Goal: Consume media (video, audio): Consume media (video, audio)

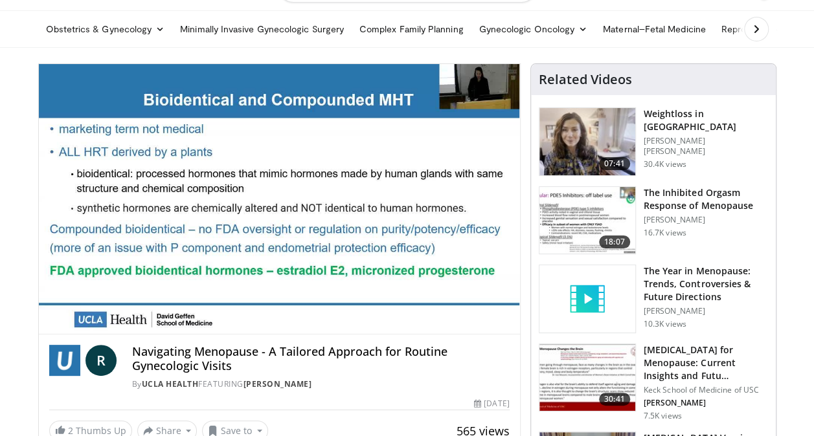
scroll to position [39, 0]
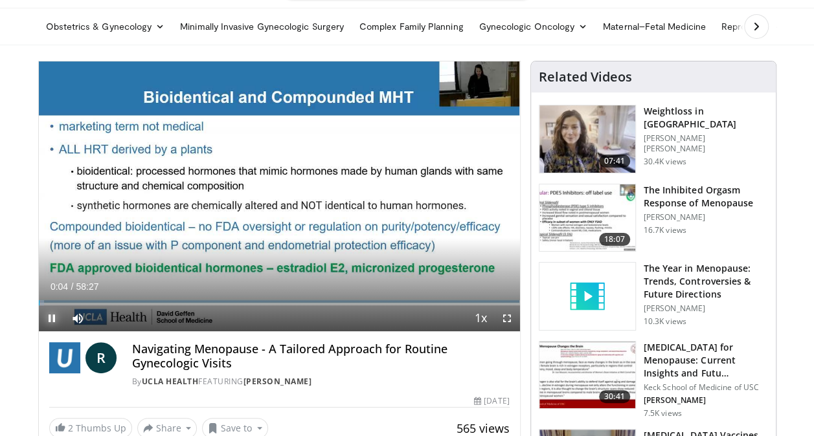
click at [54, 314] on span "Video Player" at bounding box center [52, 319] width 26 height 26
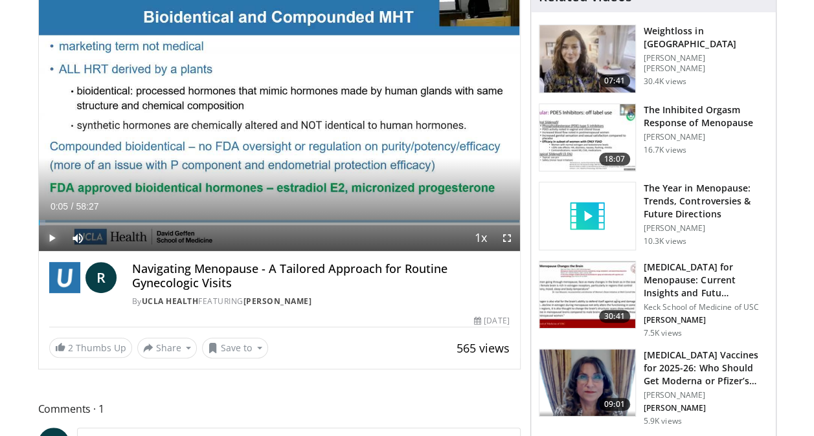
scroll to position [120, 0]
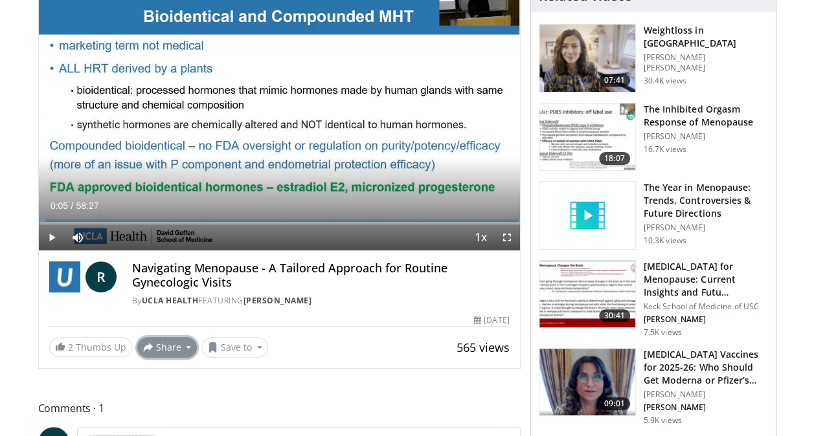
click at [160, 348] on button "Share" at bounding box center [167, 347] width 60 height 21
click at [161, 376] on span "E-mail" at bounding box center [166, 376] width 37 height 14
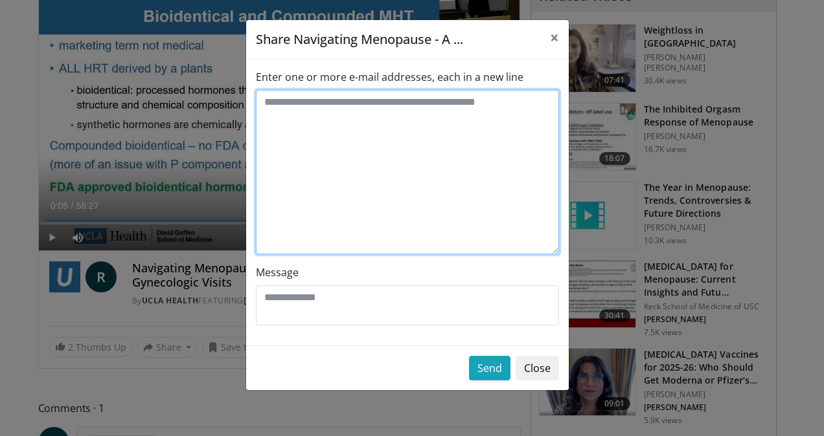
click at [379, 189] on textarea "Enter one or more e-mail addresses, each in a new line" at bounding box center [407, 172] width 303 height 164
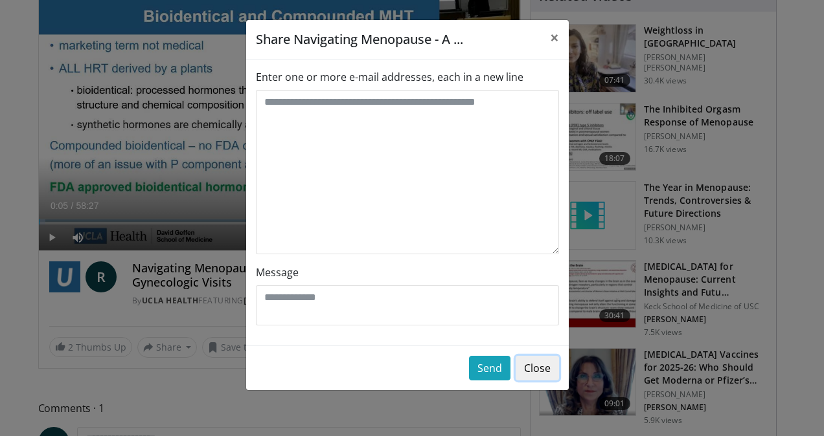
click at [533, 372] on button "Close" at bounding box center [536, 368] width 43 height 25
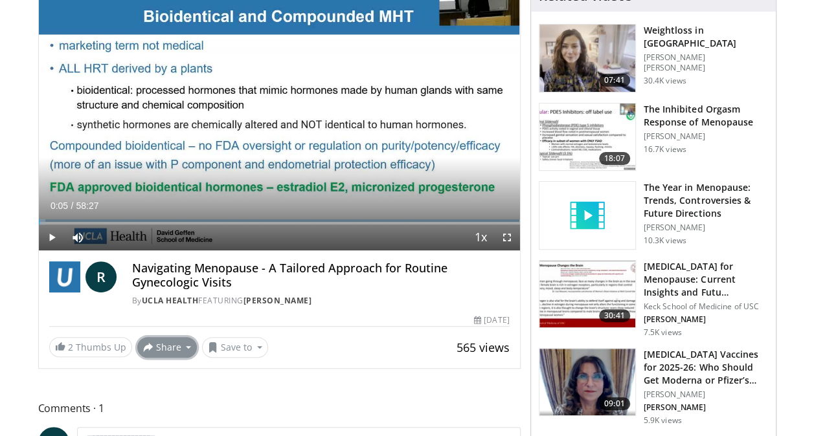
click at [168, 348] on button "Share" at bounding box center [167, 347] width 60 height 21
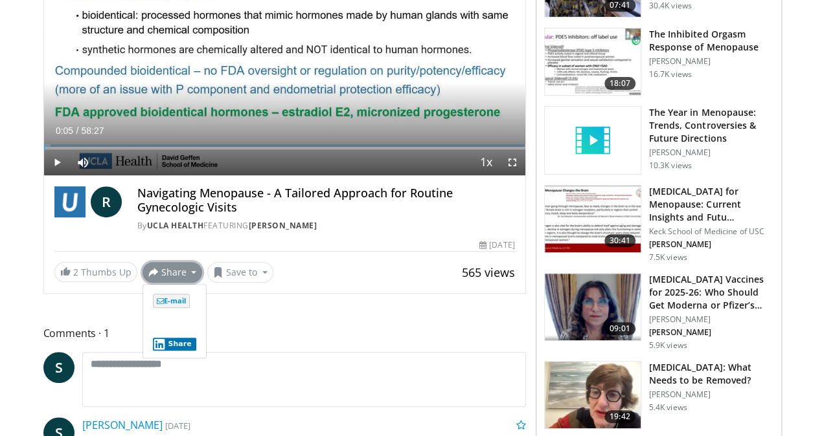
scroll to position [196, 0]
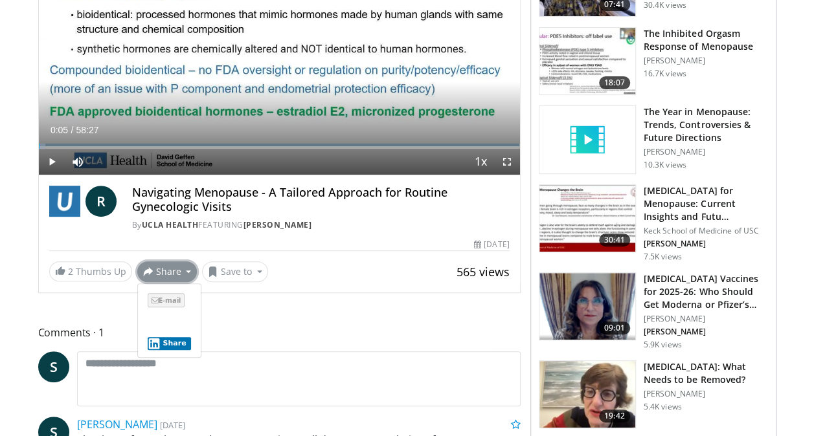
click at [167, 298] on span "E-mail" at bounding box center [166, 300] width 37 height 14
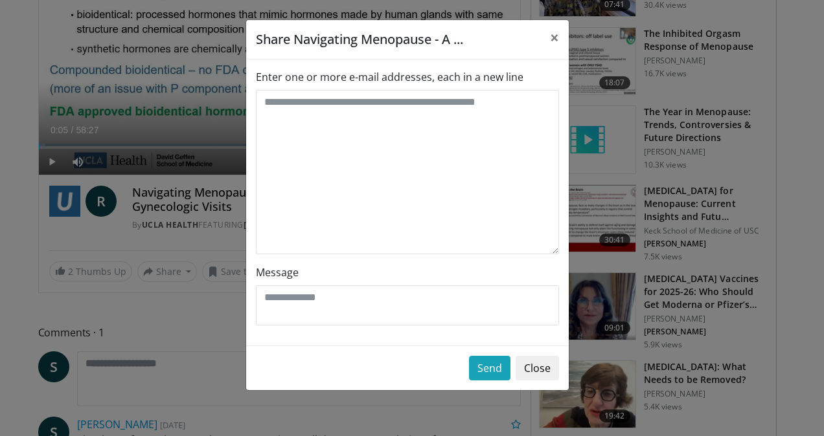
click at [167, 298] on div "Share Navigating Menopause - A ... × Enter one or more e-mail addresses, each i…" at bounding box center [412, 218] width 824 height 436
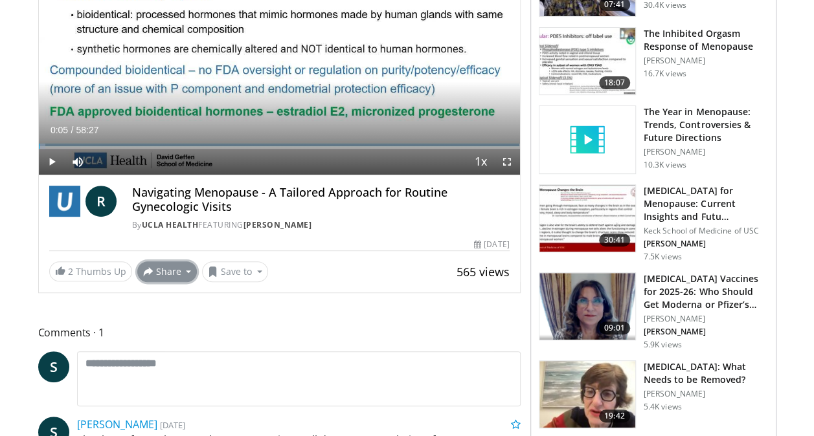
click at [169, 267] on button "Share" at bounding box center [167, 272] width 60 height 21
click at [171, 302] on span "E-mail" at bounding box center [166, 300] width 37 height 14
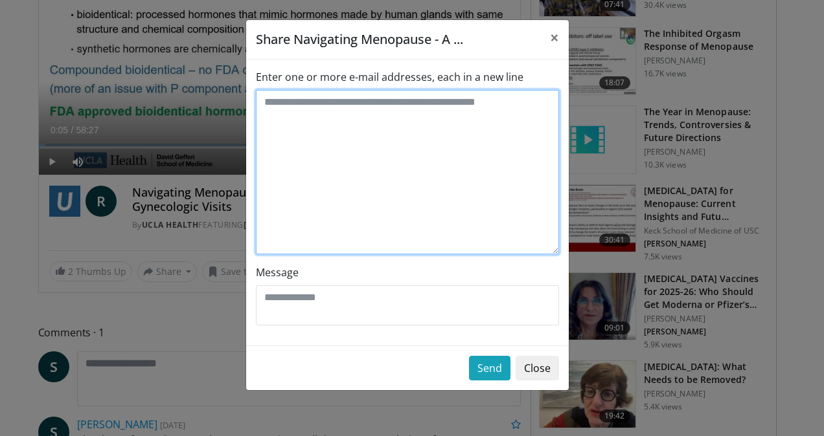
click at [364, 120] on textarea "Enter one or more e-mail addresses, each in a new line" at bounding box center [407, 172] width 303 height 164
type textarea "**********"
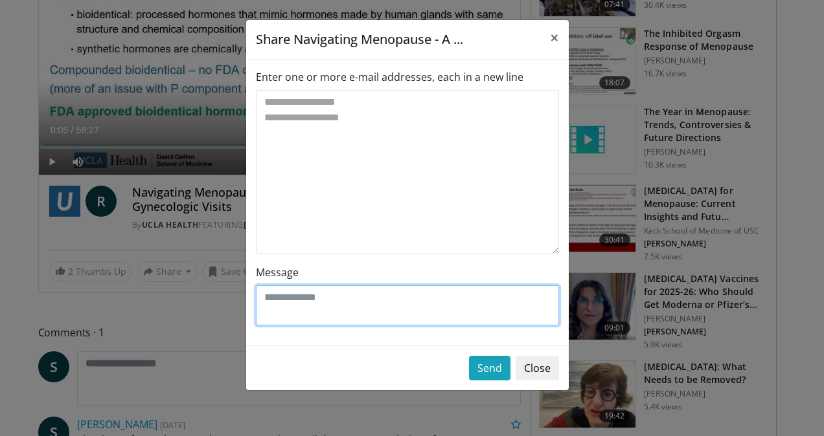
click at [282, 312] on textarea "Message" at bounding box center [407, 306] width 303 height 40
type textarea "*"
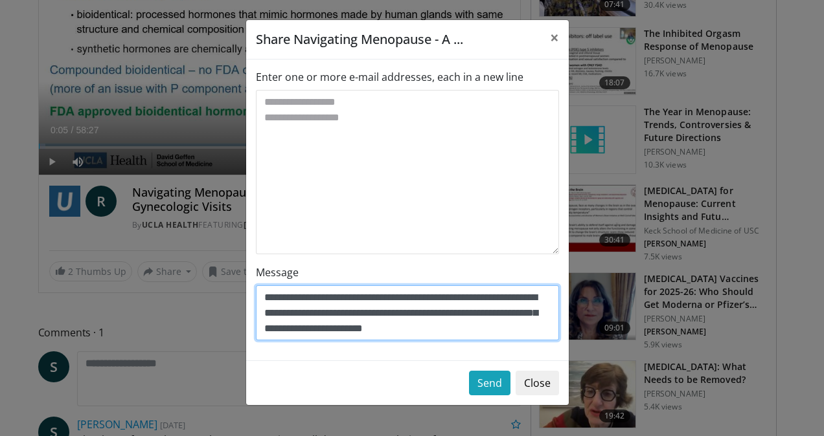
click at [284, 312] on textarea "**********" at bounding box center [407, 313] width 303 height 55
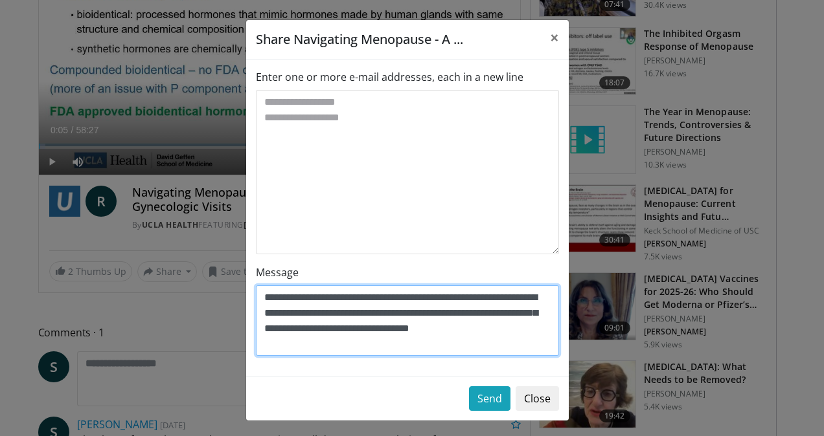
click at [467, 329] on textarea "**********" at bounding box center [407, 321] width 303 height 71
drag, startPoint x: 330, startPoint y: 341, endPoint x: 343, endPoint y: 313, distance: 30.1
click at [343, 313] on textarea "**********" at bounding box center [407, 321] width 303 height 71
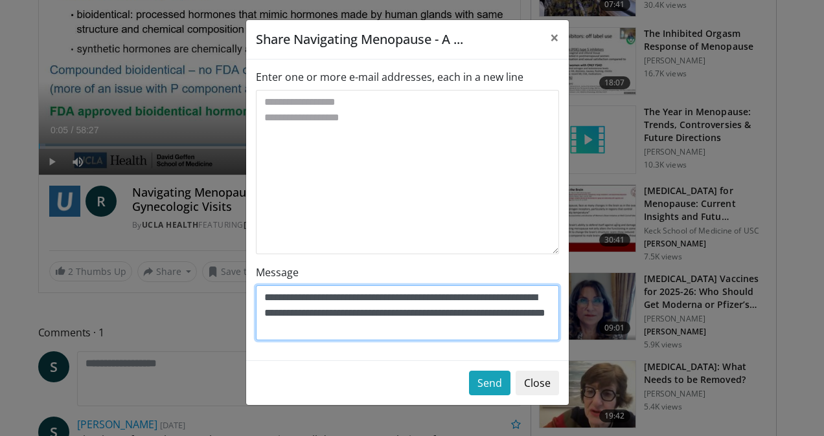
click at [439, 315] on textarea "**********" at bounding box center [407, 313] width 303 height 55
drag, startPoint x: 444, startPoint y: 329, endPoint x: 444, endPoint y: 310, distance: 19.4
click at [444, 310] on textarea "**********" at bounding box center [407, 313] width 303 height 55
drag, startPoint x: 388, startPoint y: 332, endPoint x: 444, endPoint y: 315, distance: 57.7
click at [444, 315] on textarea "**********" at bounding box center [407, 313] width 303 height 55
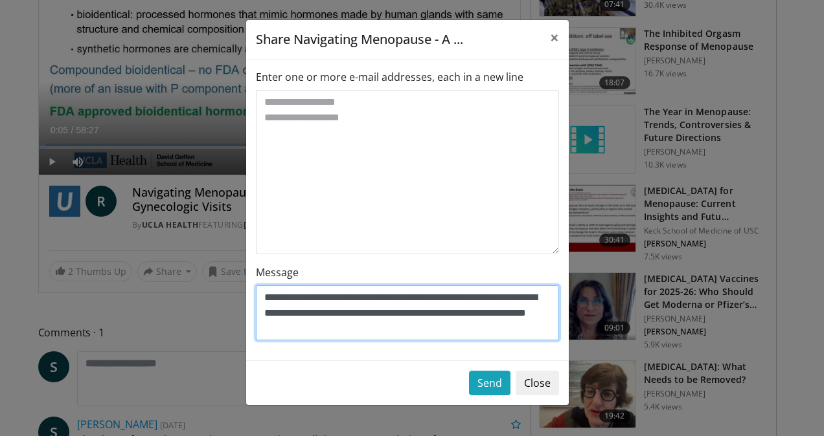
drag, startPoint x: 376, startPoint y: 325, endPoint x: 333, endPoint y: 315, distance: 44.5
click at [333, 315] on textarea "**********" at bounding box center [407, 313] width 303 height 55
click at [372, 326] on textarea "**********" at bounding box center [407, 313] width 303 height 55
drag, startPoint x: 361, startPoint y: 329, endPoint x: 334, endPoint y: 313, distance: 30.8
click at [334, 313] on textarea "**********" at bounding box center [407, 313] width 303 height 55
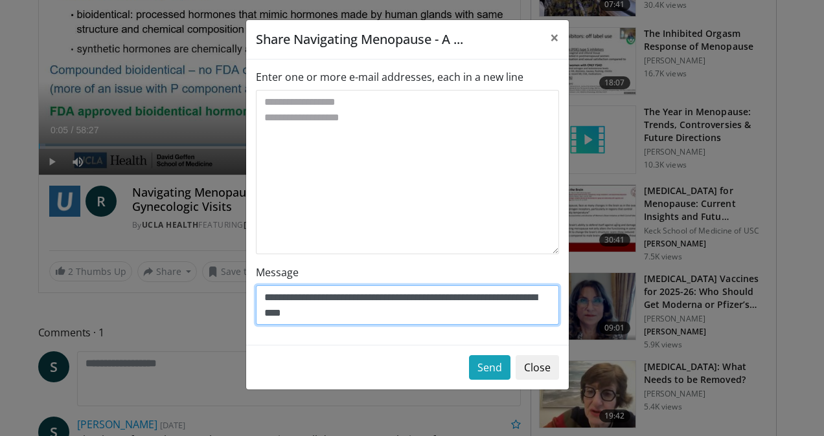
click at [399, 313] on textarea "**********" at bounding box center [407, 305] width 303 height 39
click at [374, 307] on textarea "**********" at bounding box center [407, 305] width 303 height 39
click at [287, 295] on textarea "**********" at bounding box center [407, 305] width 303 height 39
click at [515, 319] on textarea "**********" at bounding box center [407, 305] width 303 height 39
type textarea "**********"
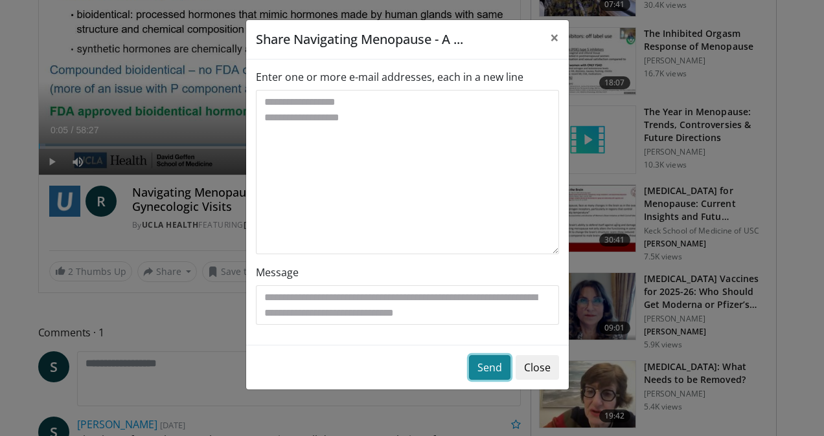
click at [478, 369] on button "Send" at bounding box center [489, 367] width 41 height 25
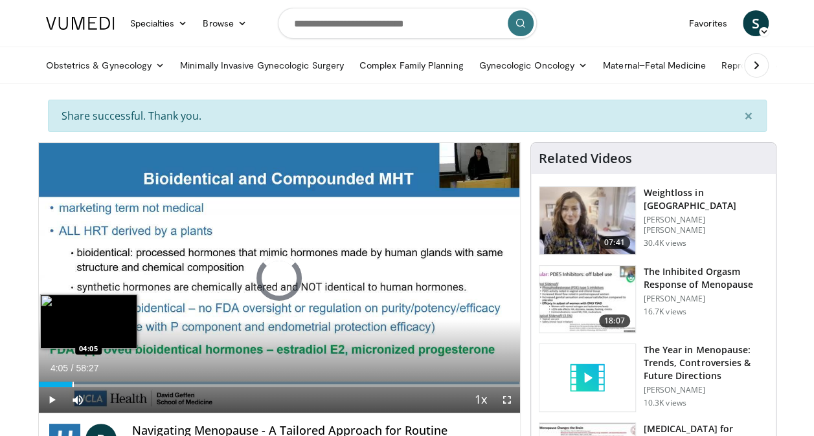
click at [73, 385] on div "Progress Bar" at bounding box center [73, 384] width 1 height 5
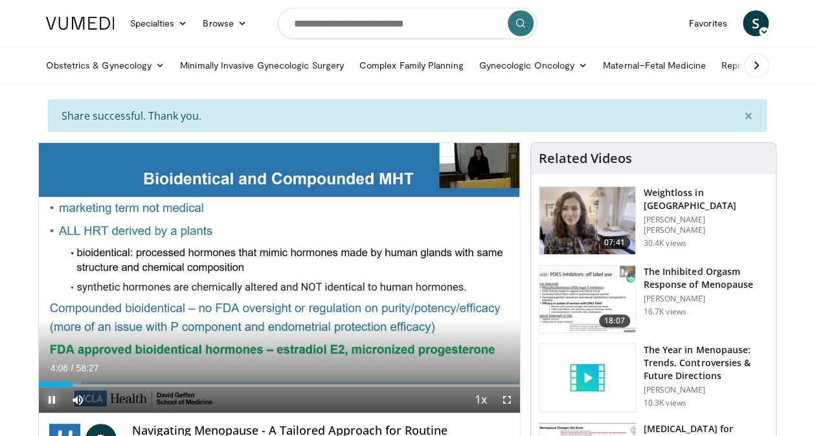
click at [50, 398] on span "Video Player" at bounding box center [52, 400] width 26 height 26
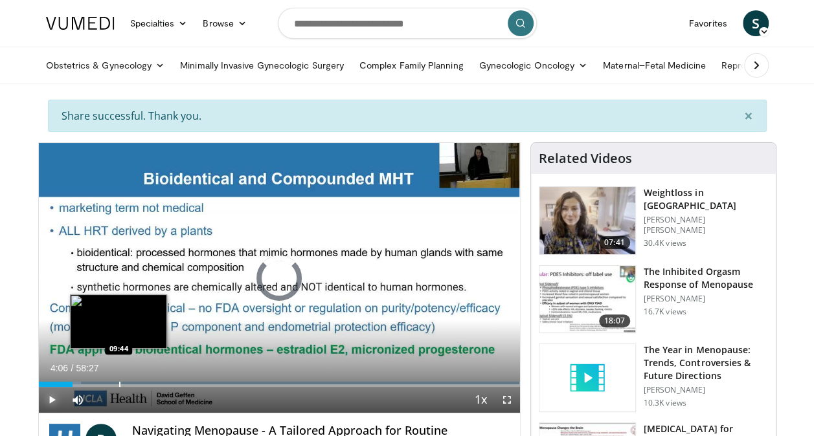
click at [119, 382] on div "Progress Bar" at bounding box center [119, 384] width 1 height 5
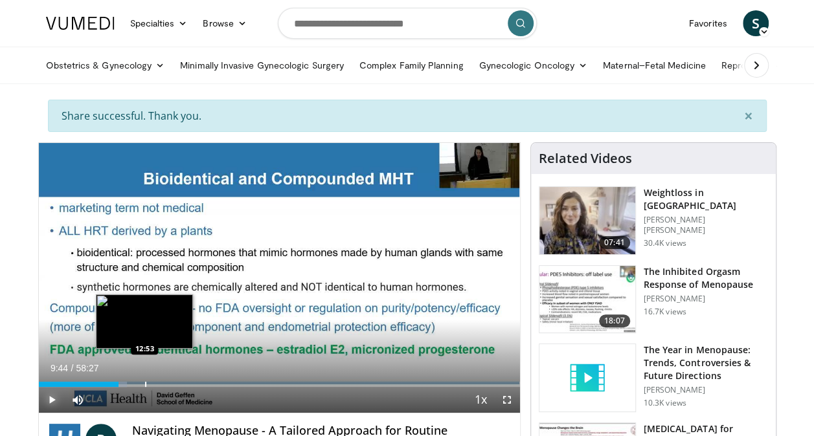
click at [144, 386] on div "Loaded : 18.39% 09:44 12:53" at bounding box center [279, 384] width 481 height 5
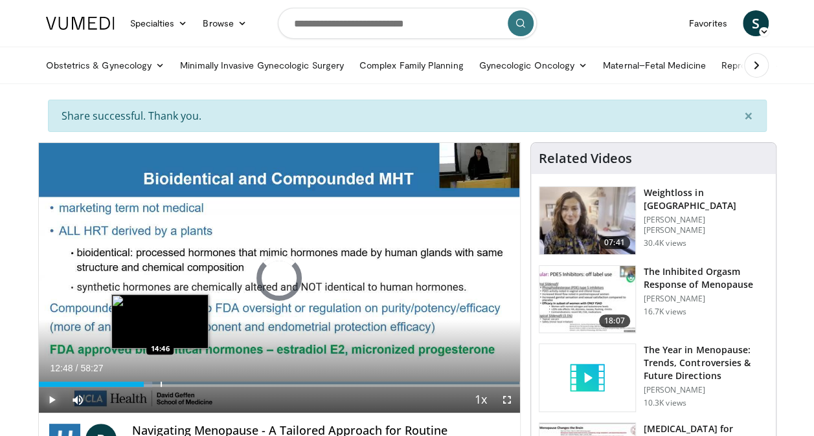
click at [161, 385] on div "Progress Bar" at bounding box center [161, 384] width 1 height 5
click at [170, 385] on div "Progress Bar" at bounding box center [170, 384] width 1 height 5
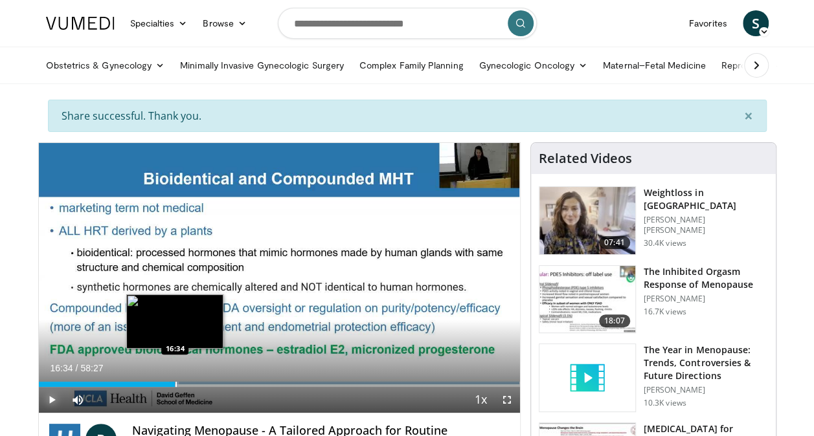
click at [175, 383] on div "Progress Bar" at bounding box center [175, 384] width 1 height 5
click at [181, 384] on div "Progress Bar" at bounding box center [181, 384] width 1 height 5
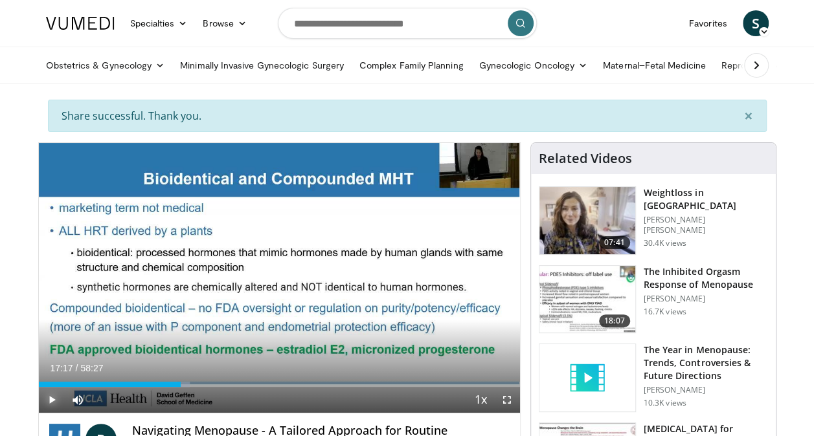
click at [188, 383] on div "Loaded : 31.37% 17:17 18:18" at bounding box center [279, 384] width 481 height 5
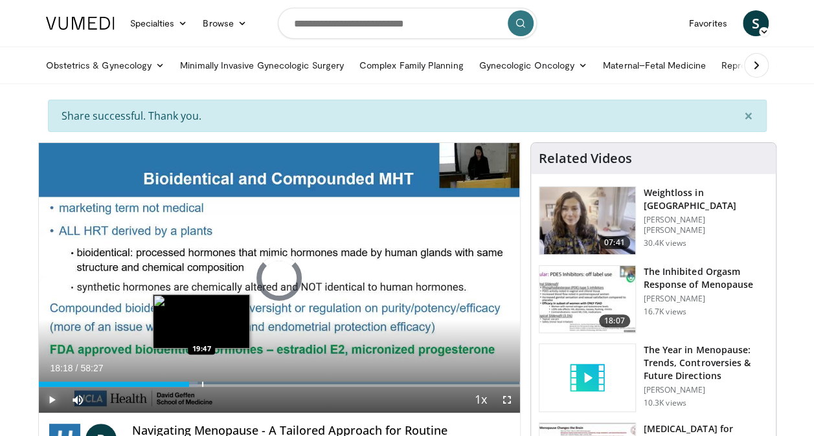
click at [201, 380] on div "Loaded : 33.08% 18:18 19:47" at bounding box center [279, 381] width 481 height 12
click at [207, 383] on div "Progress Bar" at bounding box center [207, 384] width 1 height 5
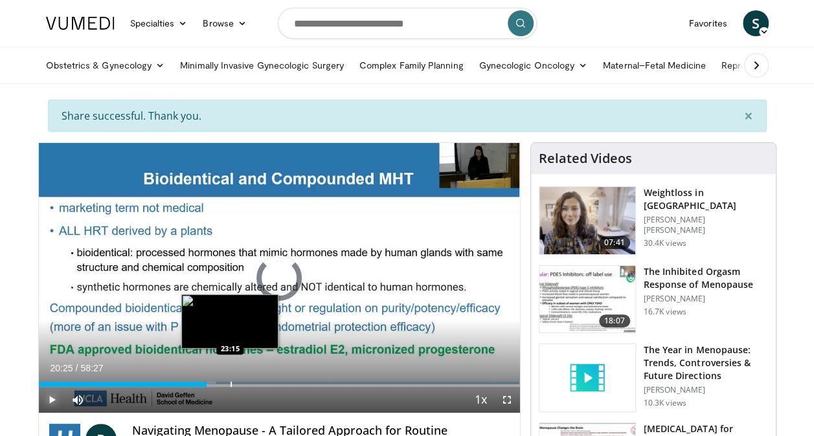
click at [231, 386] on div "Progress Bar" at bounding box center [231, 384] width 1 height 5
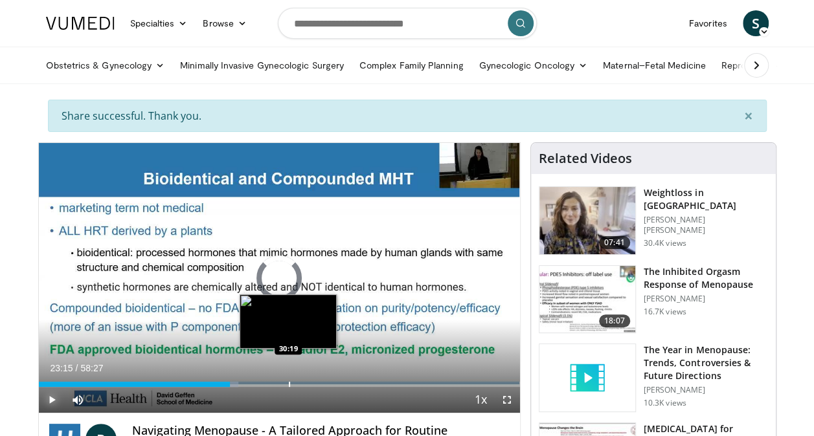
click at [289, 385] on div "Progress Bar" at bounding box center [289, 384] width 1 height 5
click at [295, 383] on div "Progress Bar" at bounding box center [291, 384] width 9 height 5
click at [300, 383] on div "Progress Bar" at bounding box center [300, 384] width 1 height 5
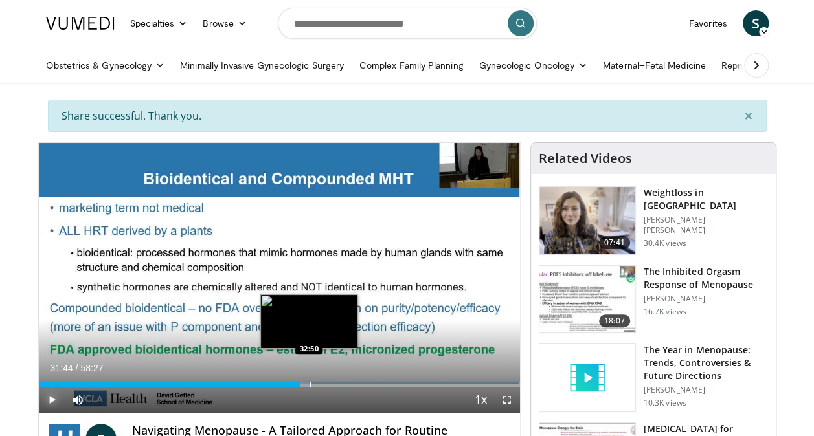
click at [308, 383] on div "Progress Bar" at bounding box center [302, 384] width 13 height 5
click at [316, 384] on div "Progress Bar" at bounding box center [316, 384] width 1 height 5
click at [322, 385] on div "Loaded : 59.31% 34:29 34:29" at bounding box center [279, 384] width 481 height 5
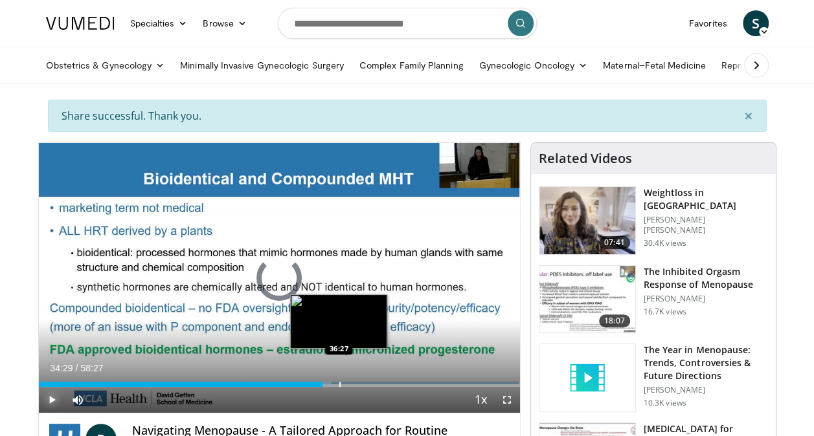
click at [339, 383] on div "Progress Bar" at bounding box center [339, 384] width 1 height 5
click at [343, 384] on div "Progress Bar" at bounding box center [342, 384] width 9 height 5
click at [348, 382] on div "Progress Bar" at bounding box center [348, 384] width 1 height 5
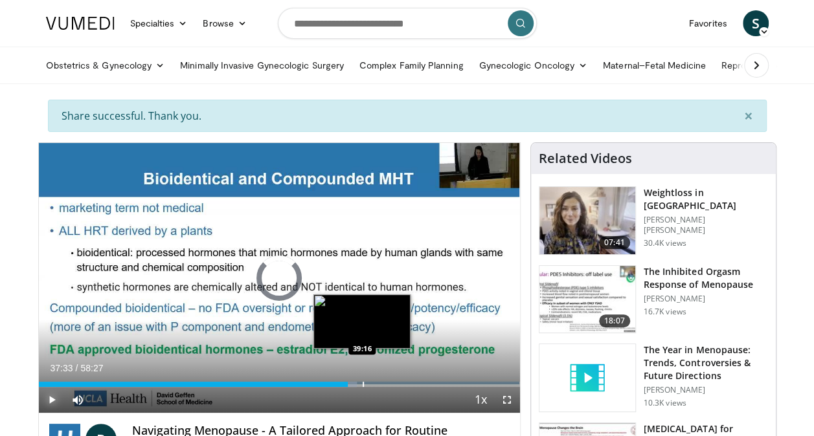
click at [361, 381] on div "Loaded : 66.15% 37:33 39:16" at bounding box center [279, 381] width 481 height 12
click at [381, 381] on div "Loaded : 69.00% 39:12 41:33" at bounding box center [279, 381] width 481 height 12
click at [364, 378] on div "Loaded : 67.86% 41:33 39:35" at bounding box center [279, 381] width 481 height 12
click at [368, 383] on div "Loaded : 69.58% 40:08 40:08" at bounding box center [279, 384] width 481 height 5
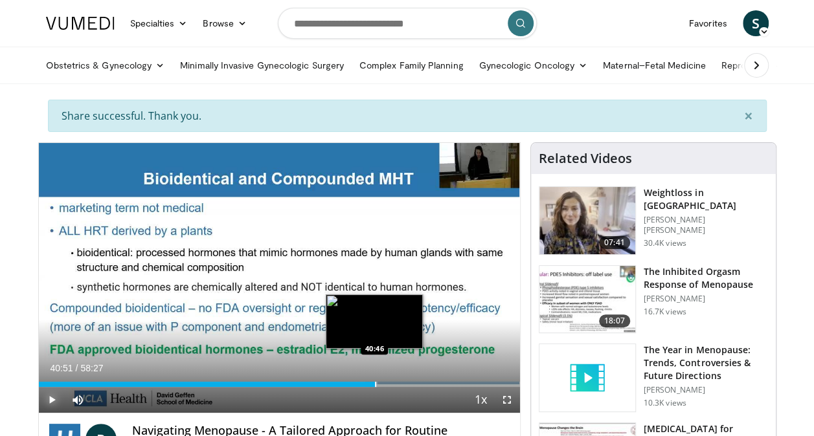
click at [375, 383] on div "Progress Bar" at bounding box center [375, 384] width 1 height 5
click at [381, 383] on div "Loaded : 71.85% 41:42 41:42" at bounding box center [279, 384] width 481 height 5
click at [387, 382] on div "Progress Bar" at bounding box center [384, 384] width 13 height 5
click at [391, 382] on div "Progress Bar" at bounding box center [390, 384] width 14 height 5
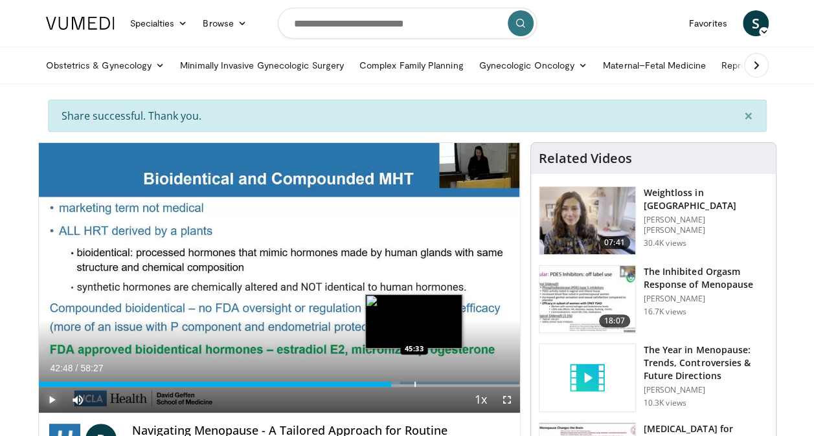
click at [414, 382] on div "Progress Bar" at bounding box center [414, 384] width 1 height 5
click at [423, 385] on div "Progress Bar" at bounding box center [423, 384] width 1 height 5
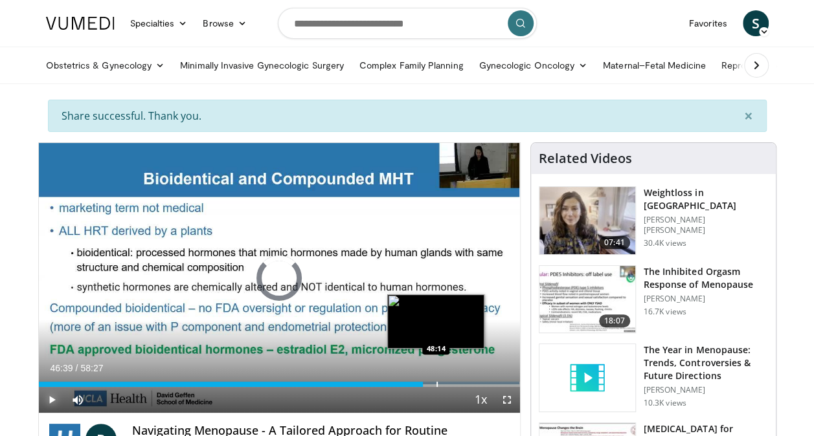
click at [436, 384] on div "Progress Bar" at bounding box center [436, 384] width 1 height 5
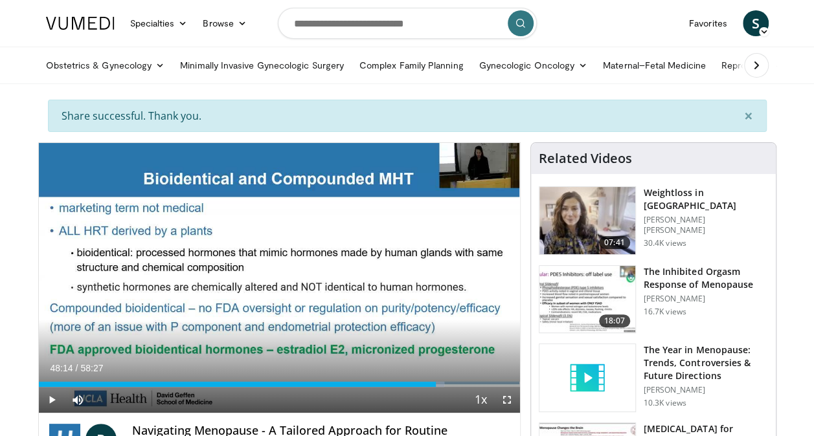
drag, startPoint x: 342, startPoint y: 409, endPoint x: 12, endPoint y: 387, distance: 330.3
click at [443, 385] on div "Progress Bar" at bounding box center [439, 384] width 9 height 5
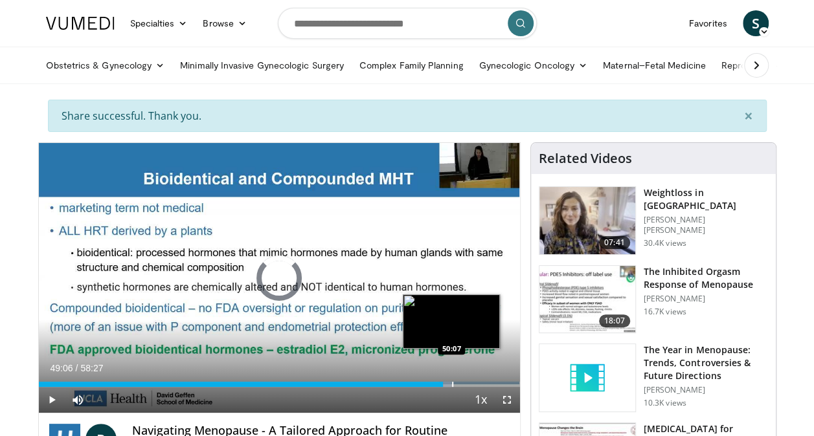
click at [452, 383] on div "Progress Bar" at bounding box center [452, 384] width 1 height 5
click at [464, 385] on div "Progress Bar" at bounding box center [464, 384] width 1 height 5
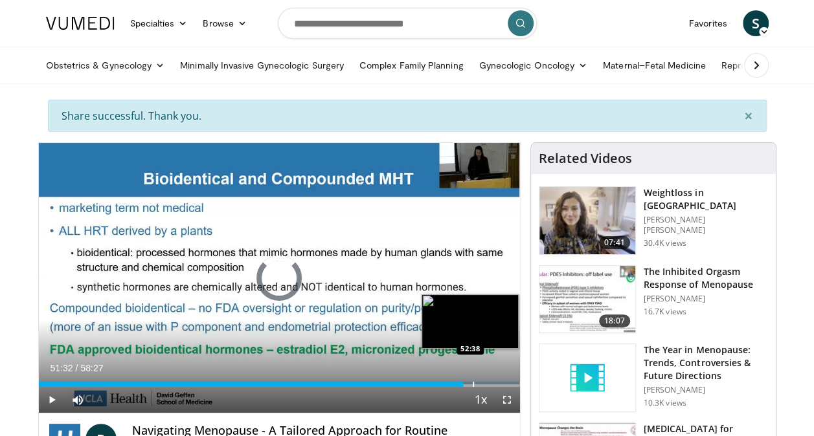
click at [473, 385] on div "Progress Bar" at bounding box center [473, 384] width 1 height 5
click at [477, 383] on div "Progress Bar" at bounding box center [477, 384] width 1 height 5
click at [491, 381] on div "Loaded : 92.96% 53:15 54:45" at bounding box center [279, 381] width 481 height 12
click at [497, 385] on div "Progress Bar" at bounding box center [497, 384] width 1 height 5
click at [484, 385] on div "Progress Bar" at bounding box center [484, 384] width 1 height 5
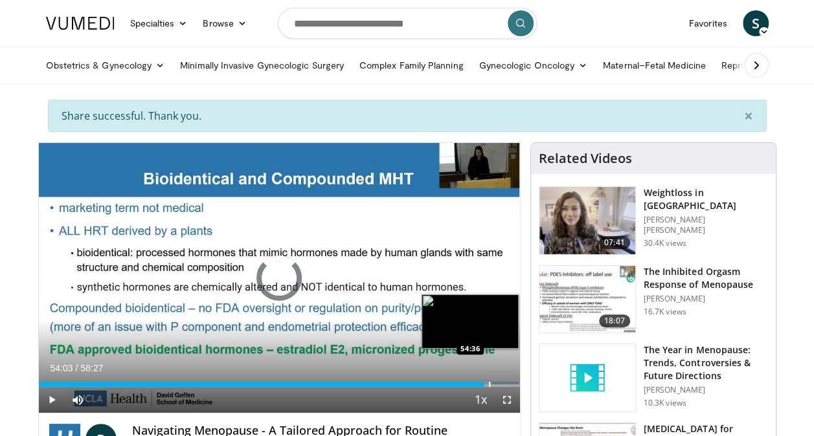
click at [489, 383] on div "Progress Bar" at bounding box center [489, 384] width 1 height 5
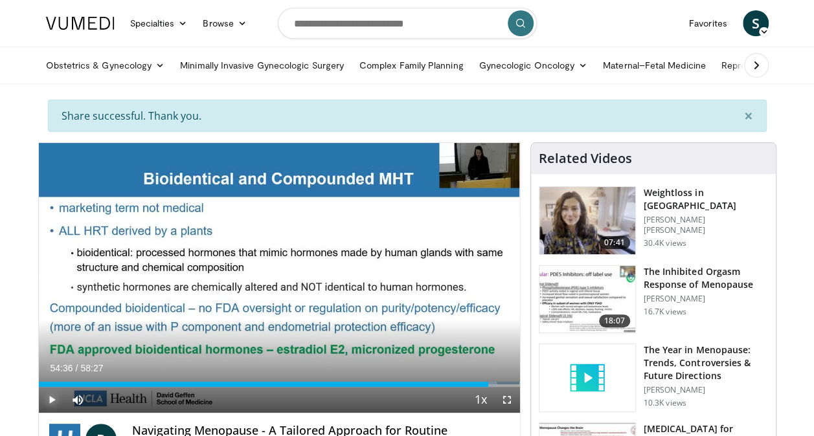
click at [52, 399] on span "Video Player" at bounding box center [52, 400] width 26 height 26
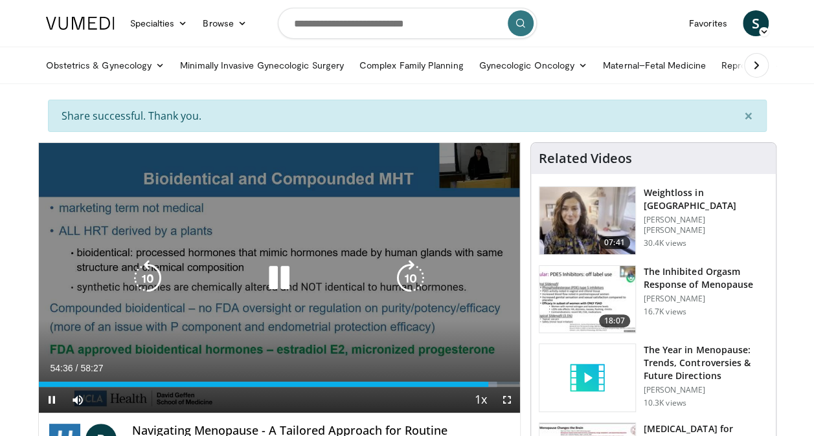
click at [411, 275] on icon "Video Player" at bounding box center [410, 278] width 36 height 36
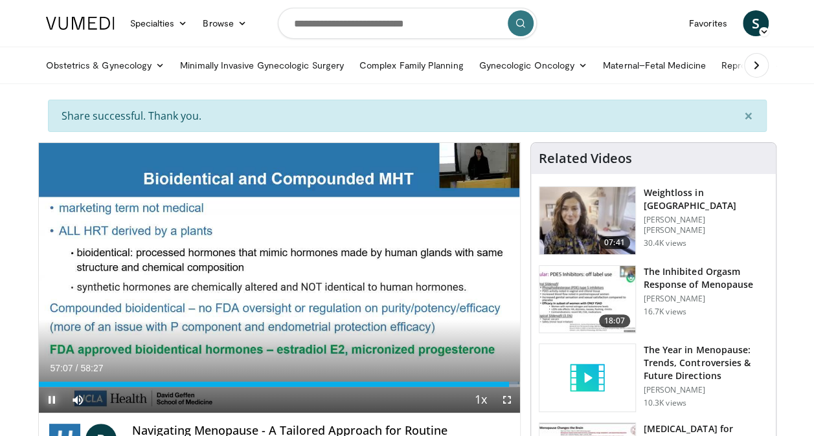
click at [47, 403] on span "Video Player" at bounding box center [52, 400] width 26 height 26
